Goal: Task Accomplishment & Management: Manage account settings

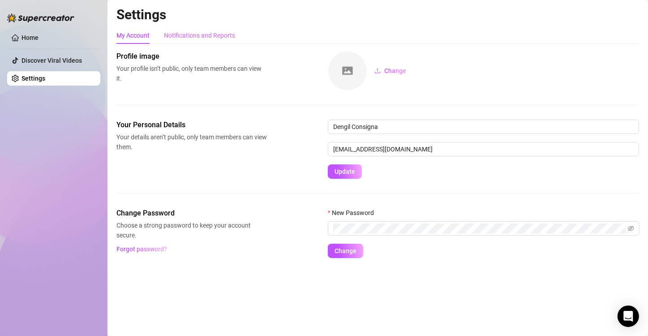
click at [195, 28] on div "Notifications and Reports" at bounding box center [199, 35] width 71 height 17
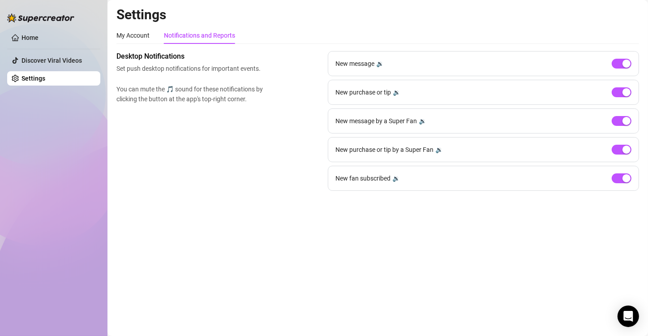
click at [45, 75] on link "Settings" at bounding box center [34, 78] width 24 height 7
click at [134, 42] on div "My Account" at bounding box center [132, 35] width 33 height 17
